Goal: Task Accomplishment & Management: Manage account settings

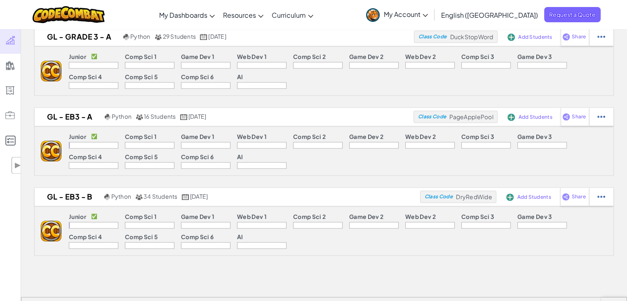
scroll to position [1081, 0]
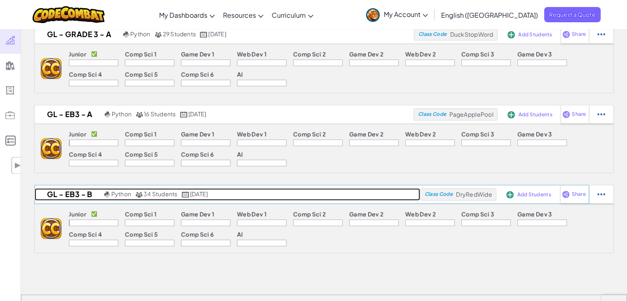
click at [83, 198] on h2 "GL - EB3 - B" at bounding box center [69, 194] width 68 height 12
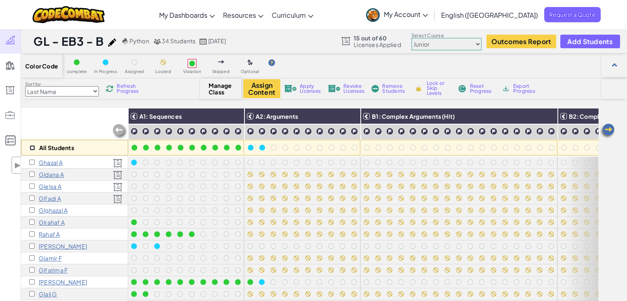
click at [33, 147] on input "checkbox" at bounding box center [32, 147] width 5 height 5
checkbox input "true"
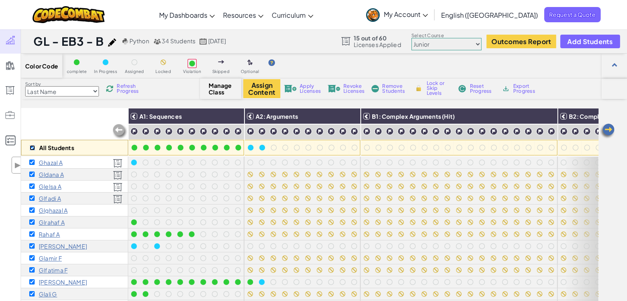
checkbox input "true"
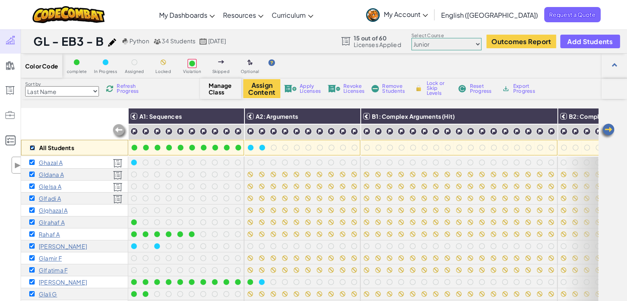
checkbox input "true"
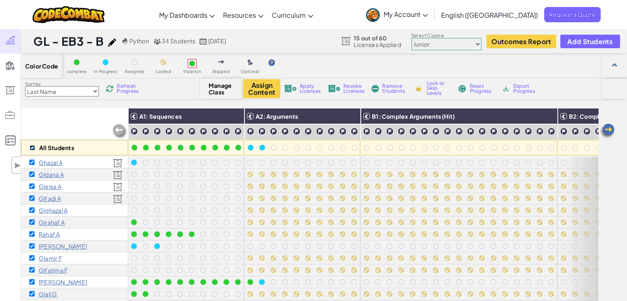
checkbox input "true"
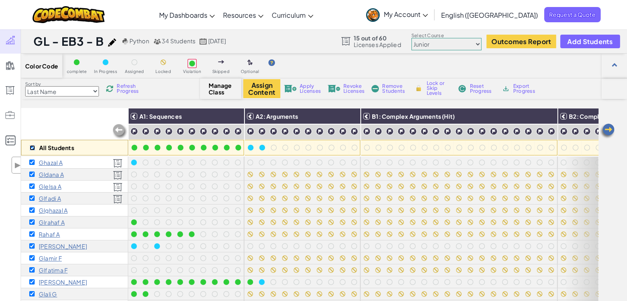
checkbox input "true"
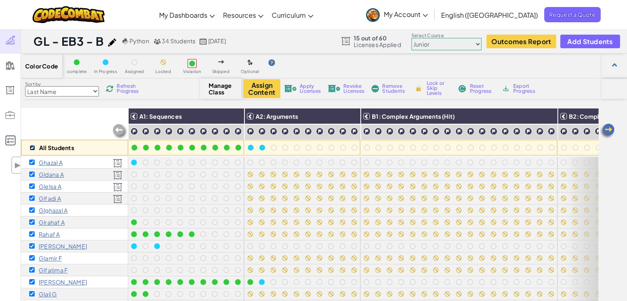
checkbox input "true"
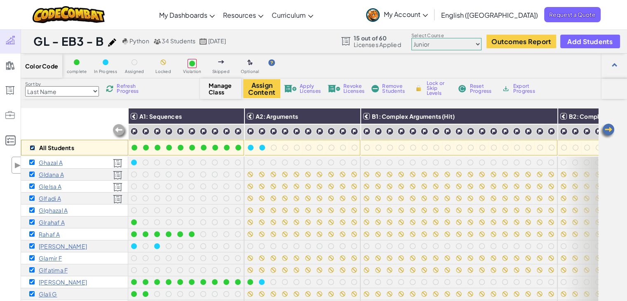
checkbox input "true"
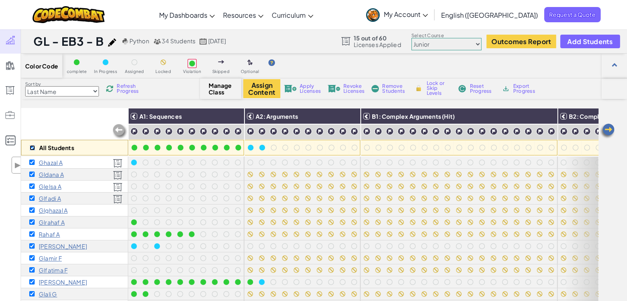
checkbox input "true"
click at [306, 89] on span "Apply Licenses" at bounding box center [310, 89] width 21 height 10
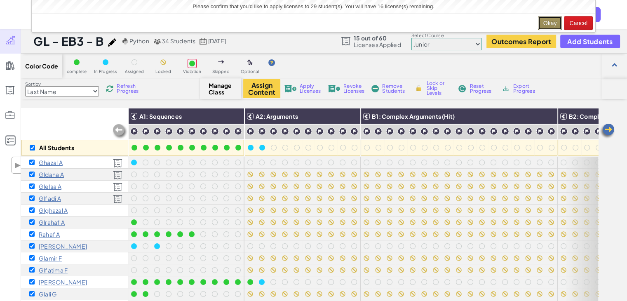
click at [554, 19] on button "Okay" at bounding box center [550, 23] width 24 height 14
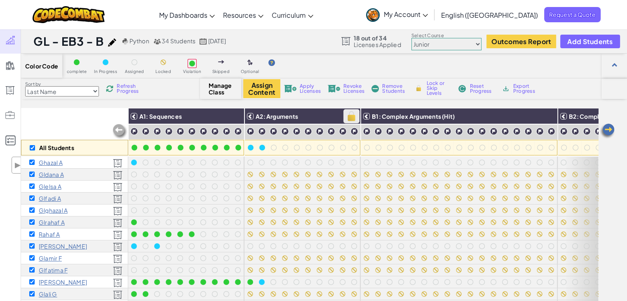
click at [355, 117] on img at bounding box center [351, 116] width 14 height 12
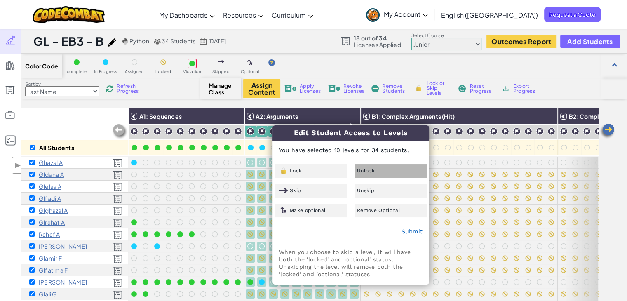
click at [365, 169] on span "Unlock" at bounding box center [366, 170] width 18 height 5
click at [416, 231] on link "Submit" at bounding box center [411, 231] width 21 height 7
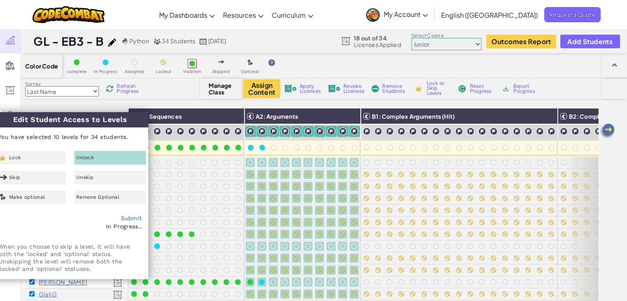
click at [133, 89] on span "Refresh Progress" at bounding box center [130, 89] width 26 height 10
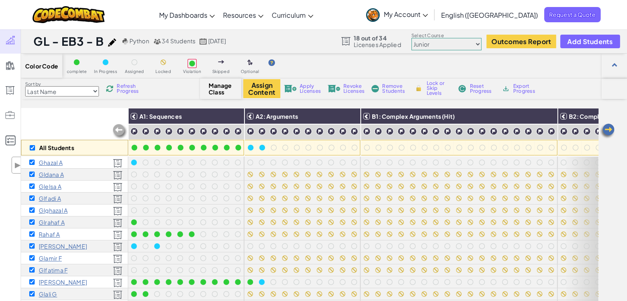
click at [522, 91] on span "Export Progress" at bounding box center [526, 89] width 25 height 10
click at [428, 13] on span "My Account" at bounding box center [406, 14] width 44 height 9
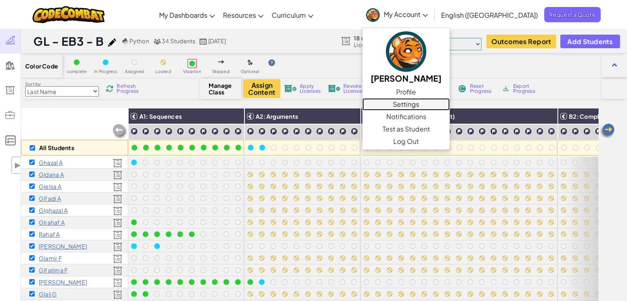
click at [450, 102] on link "Settings" at bounding box center [406, 104] width 87 height 12
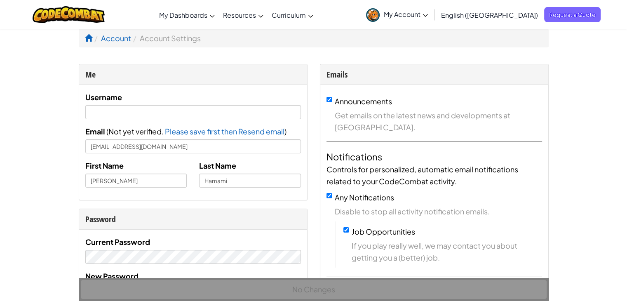
click at [432, 21] on link "My Account" at bounding box center [397, 15] width 70 height 26
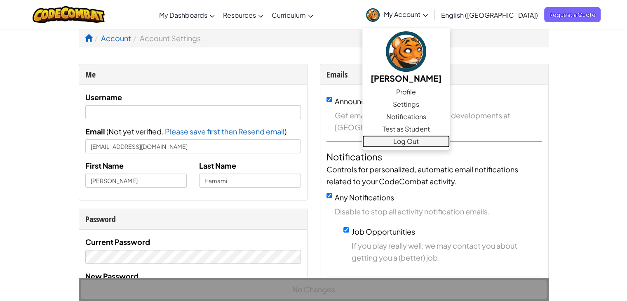
click at [450, 144] on link "Log Out" at bounding box center [406, 141] width 87 height 12
